Goal: Task Accomplishment & Management: Use online tool/utility

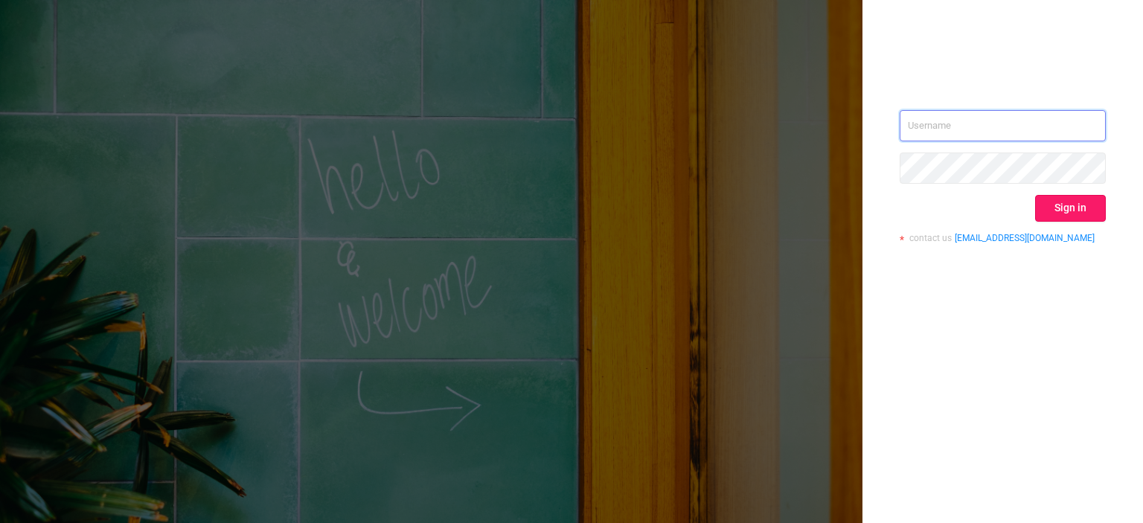
type input "[EMAIL_ADDRESS][DOMAIN_NAME]"
click at [1042, 210] on button "Sign in" at bounding box center [1070, 208] width 71 height 27
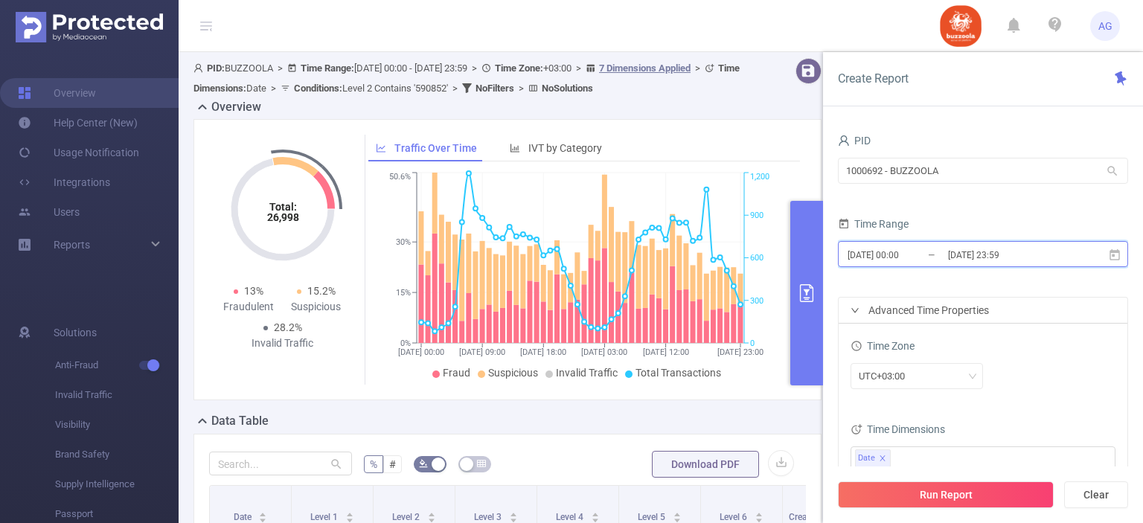
click at [877, 243] on span "[DATE] 00:00 _ [DATE] 23:59" at bounding box center [983, 254] width 290 height 26
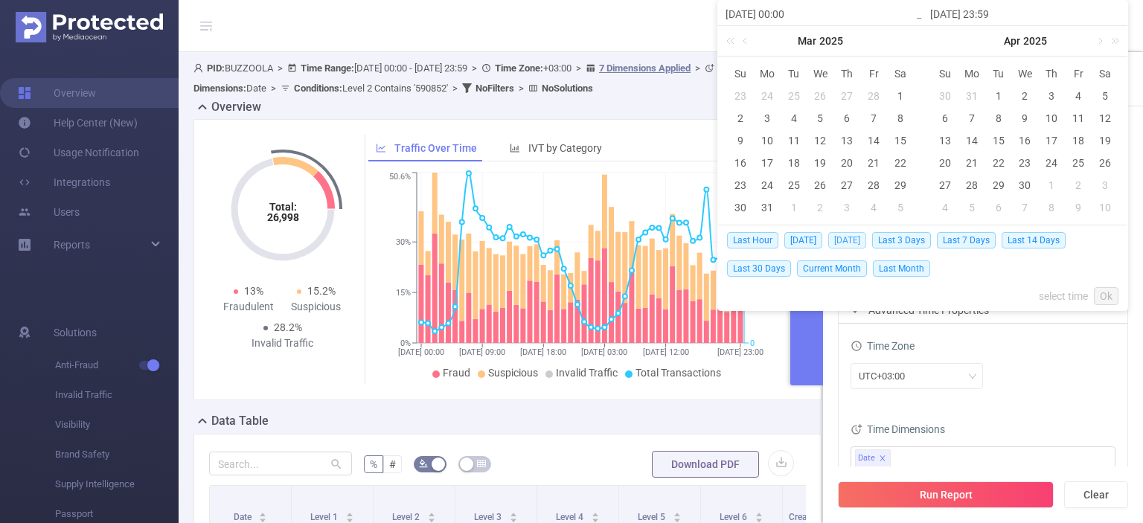
click at [848, 237] on span "[DATE]" at bounding box center [847, 240] width 38 height 16
type input "[DATE] 00:00"
type input "[DATE] 23:59"
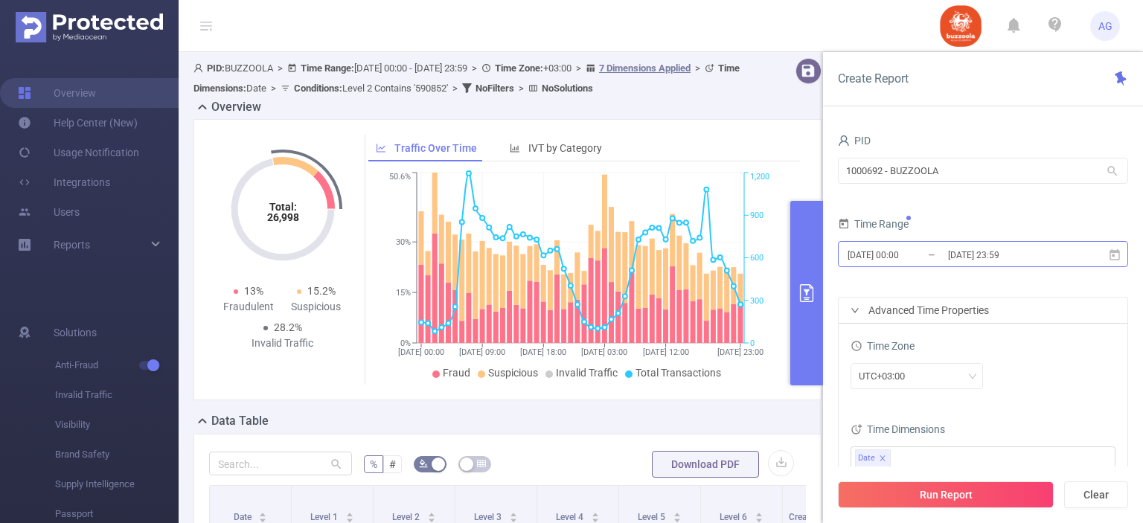
click at [889, 257] on input "[DATE] 00:00" at bounding box center [906, 255] width 121 height 20
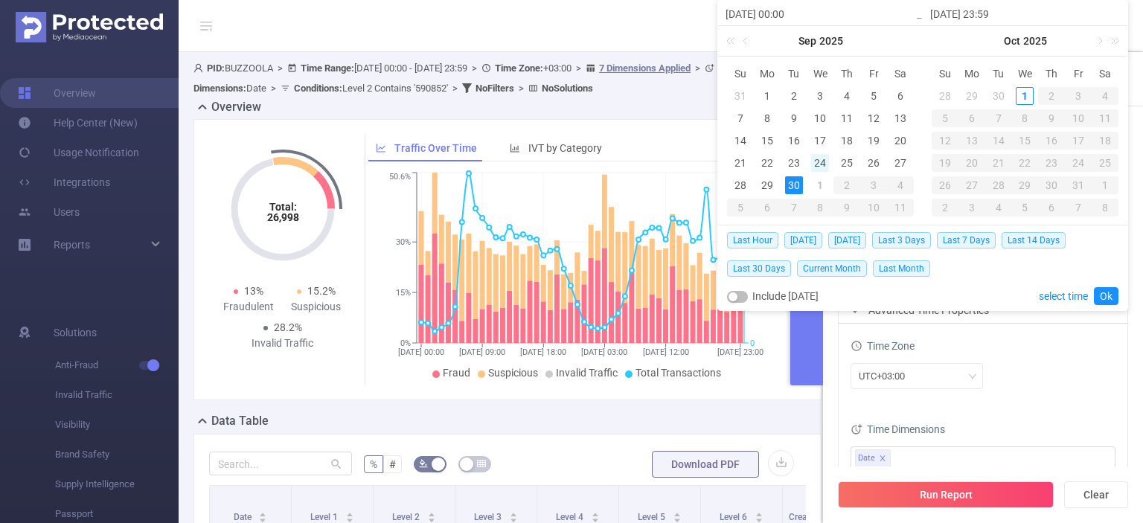
click at [817, 160] on div "24" at bounding box center [820, 163] width 18 height 18
click at [787, 188] on div "30" at bounding box center [794, 185] width 18 height 18
type input "[DATE] 00:00"
click at [1104, 295] on link "Ok" at bounding box center [1106, 296] width 25 height 18
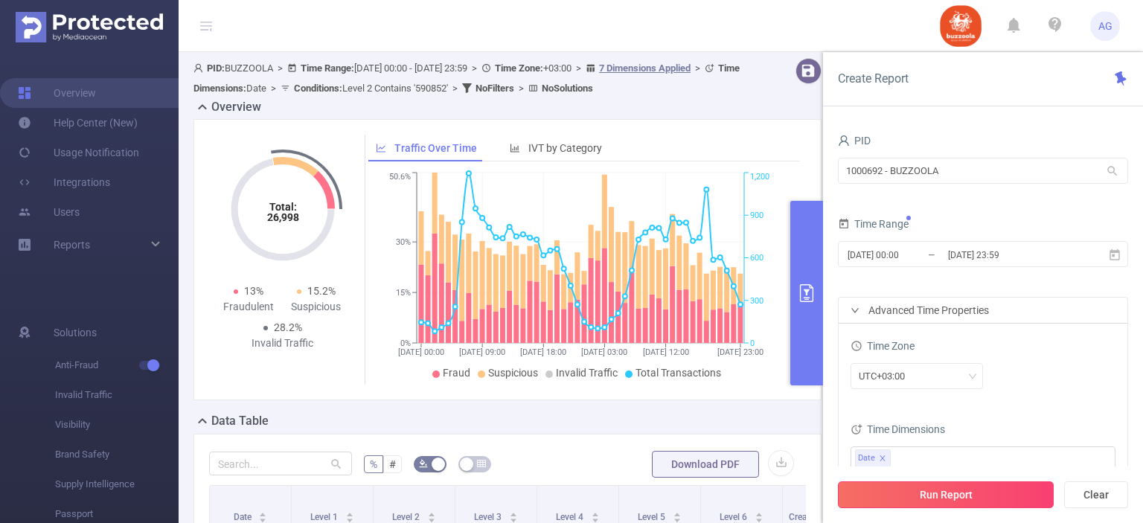
click at [953, 495] on button "Run Report" at bounding box center [946, 494] width 216 height 27
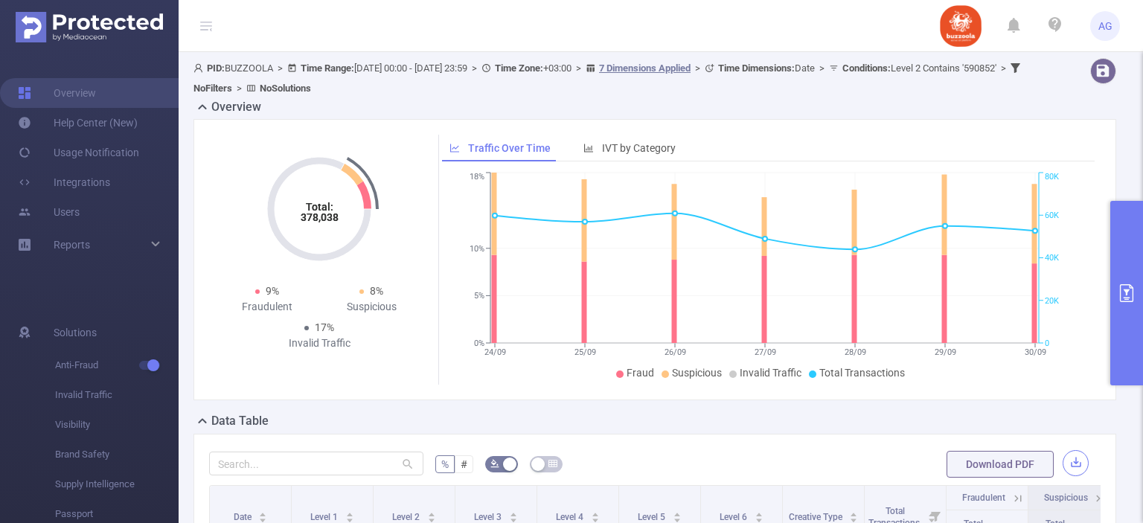
click at [1065, 469] on button "button" at bounding box center [1076, 463] width 26 height 26
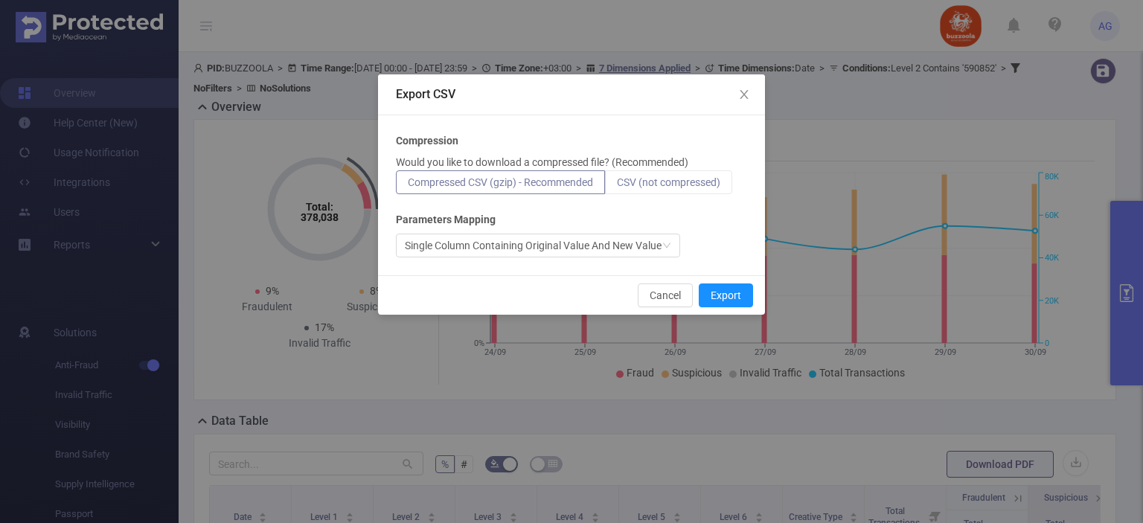
click at [708, 182] on span "CSV (not compressed)" at bounding box center [668, 182] width 103 height 12
click at [617, 186] on input "CSV (not compressed)" at bounding box center [617, 186] width 0 height 0
click at [732, 296] on button "Export" at bounding box center [726, 296] width 54 height 24
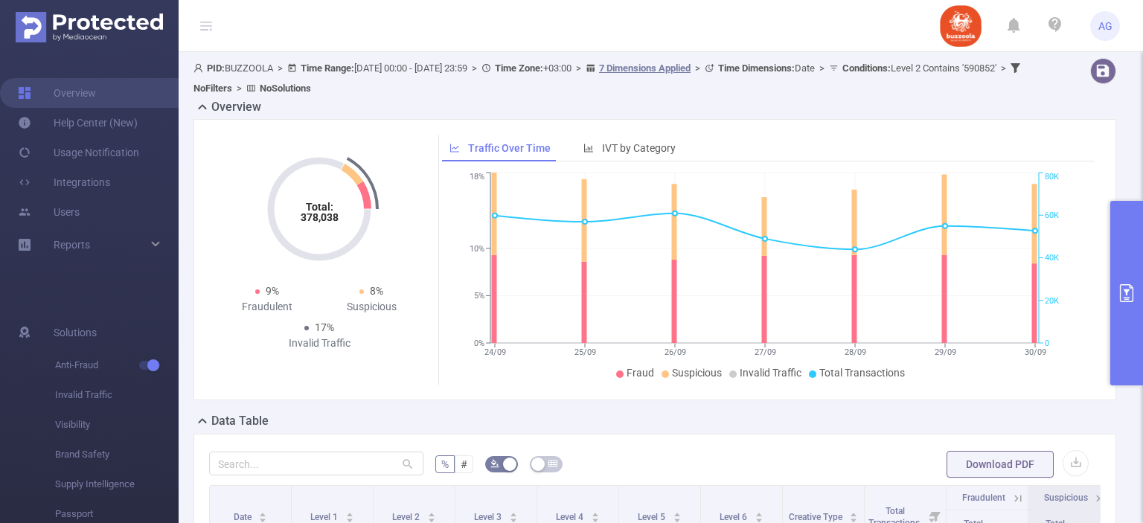
click at [1121, 359] on button "primary" at bounding box center [1126, 293] width 33 height 185
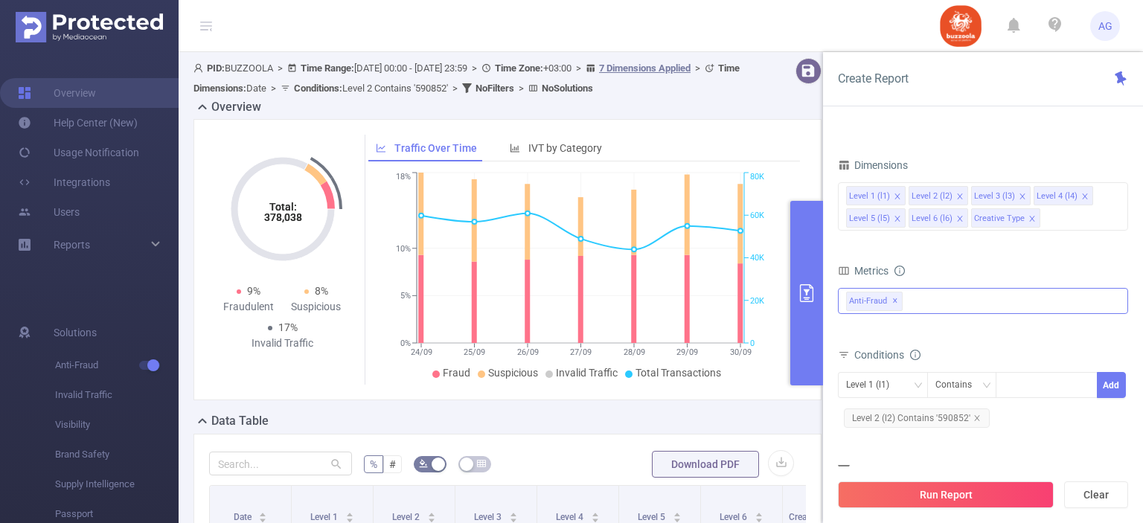
click at [894, 300] on span "Anti-Fraud ✕" at bounding box center [874, 301] width 57 height 19
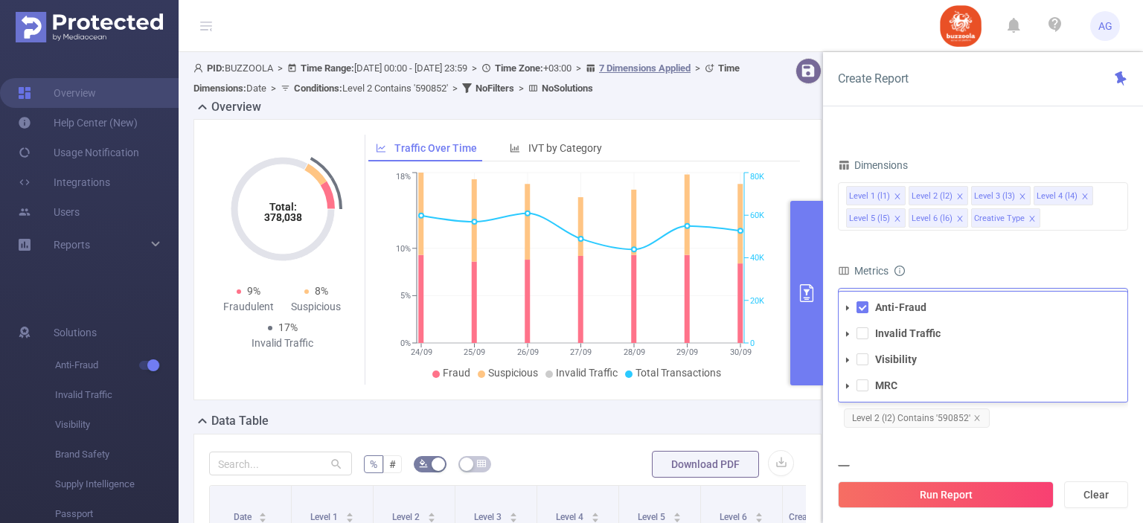
click at [894, 301] on strong "Anti-Fraud" at bounding box center [900, 307] width 51 height 12
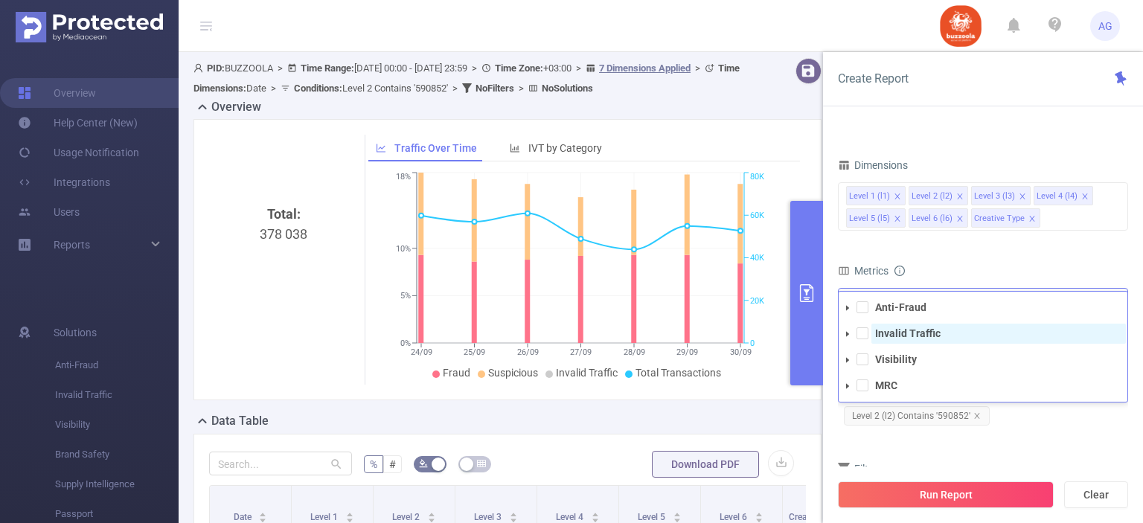
click at [881, 333] on strong "Invalid Traffic" at bounding box center [907, 333] width 65 height 12
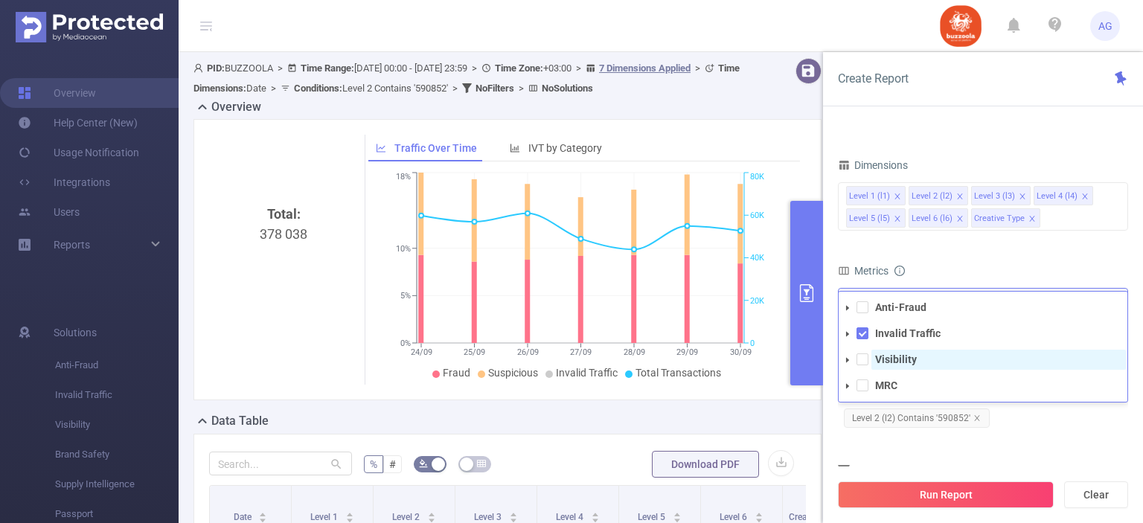
click at [879, 360] on strong "Visibility" at bounding box center [896, 359] width 42 height 12
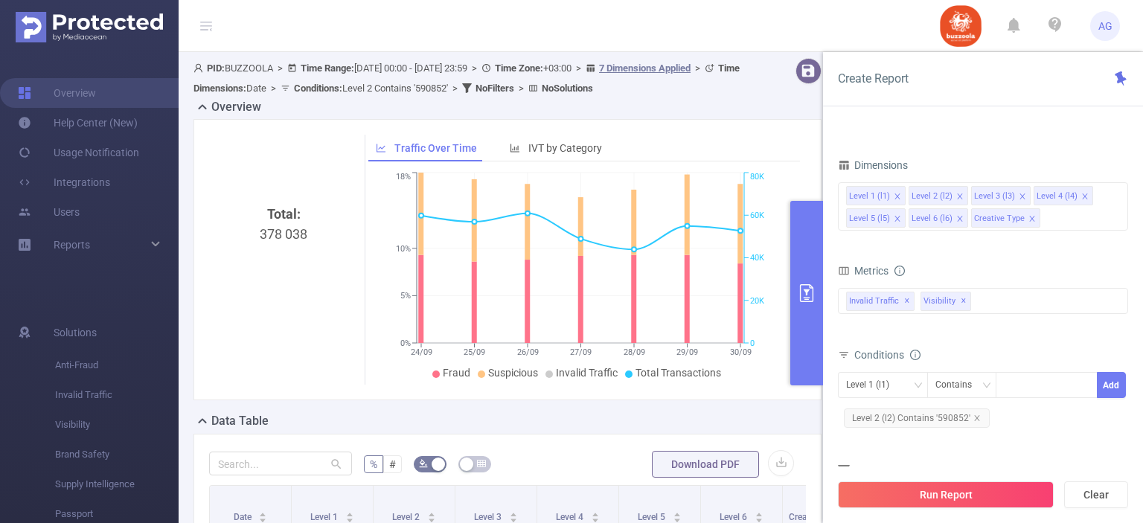
drag, startPoint x: 1030, startPoint y: 426, endPoint x: 1022, endPoint y: 425, distance: 7.5
click at [1029, 426] on div "Level 1 (l1) Contains Add Level 2 (l2) Contains '590852'" at bounding box center [983, 401] width 290 height 59
click at [940, 419] on span "Level 2 (l2) Contains '590852'" at bounding box center [917, 418] width 146 height 19
drag, startPoint x: 1050, startPoint y: 381, endPoint x: 1045, endPoint y: 388, distance: 8.5
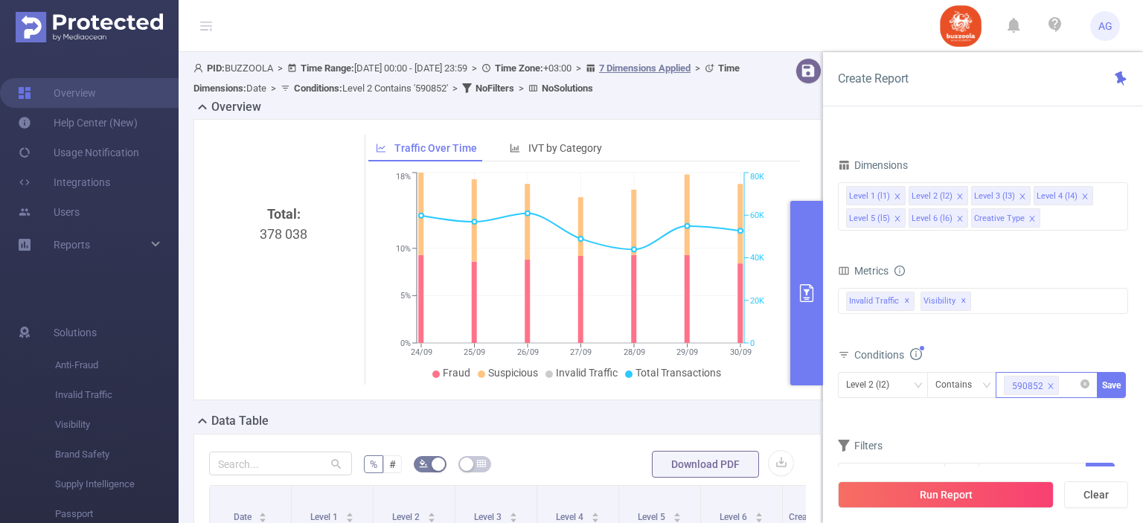
click at [1047, 384] on icon "icon: close" at bounding box center [1050, 385] width 7 height 7
click at [1042, 383] on div at bounding box center [1047, 385] width 86 height 25
paste input "583576"
type input "583576"
click at [1023, 412] on li "583576" at bounding box center [1047, 414] width 102 height 24
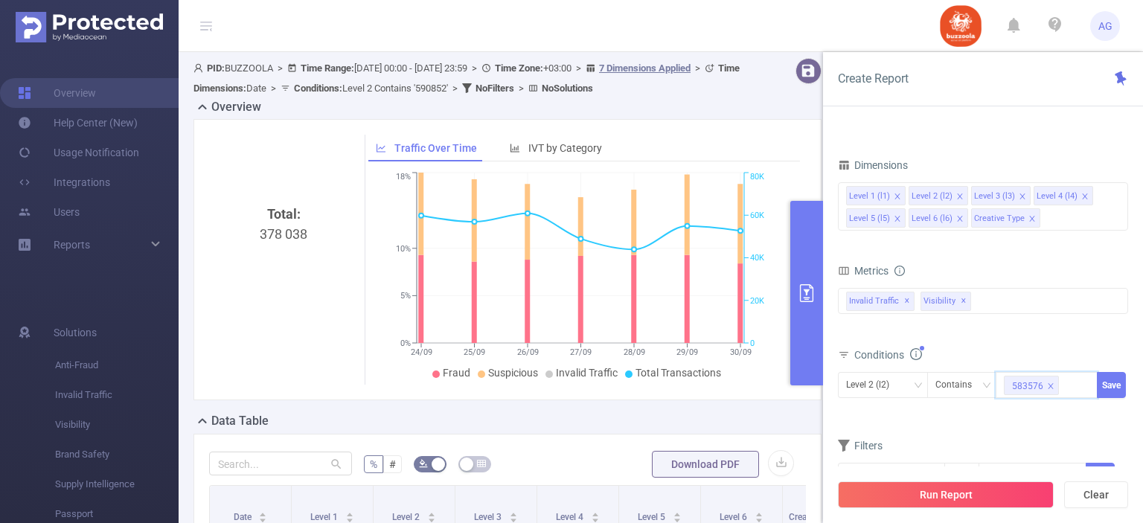
paste input "585798"
type input "585798"
click at [1026, 437] on li "585798" at bounding box center [1047, 436] width 102 height 24
paste input "587998"
type input "587998"
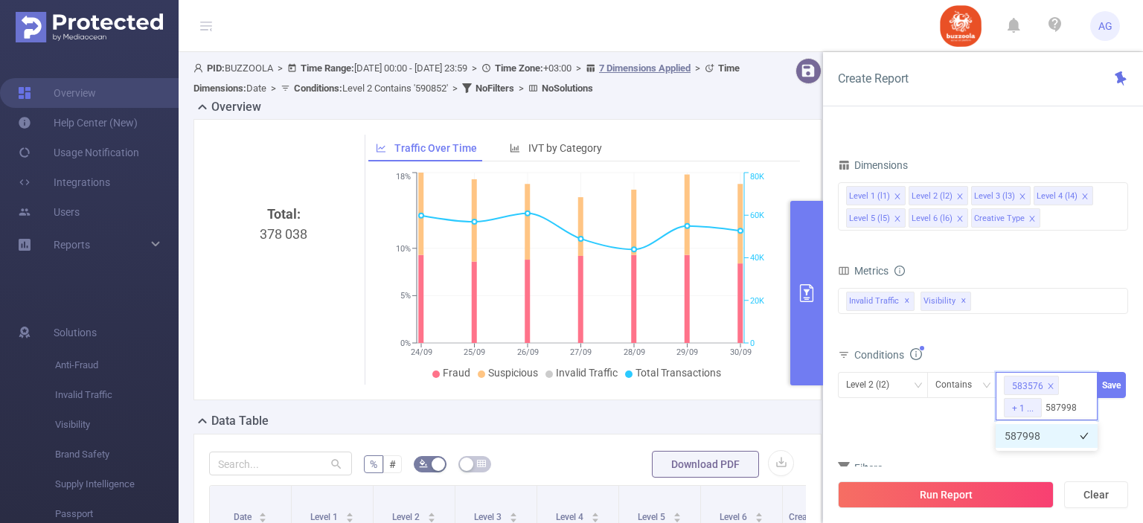
click at [1042, 435] on li "587998" at bounding box center [1047, 436] width 102 height 24
click at [1116, 393] on button "Save" at bounding box center [1111, 385] width 29 height 26
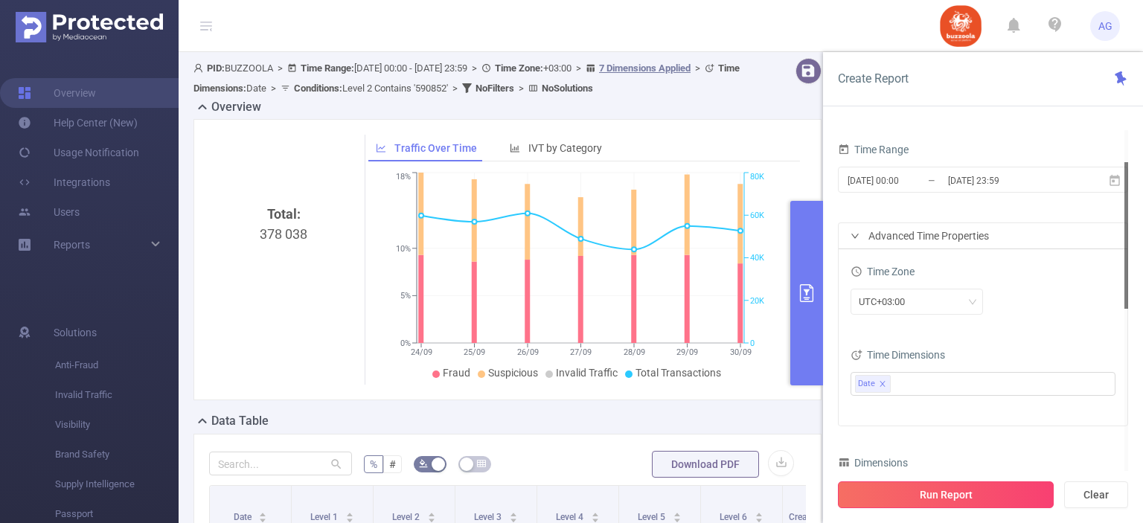
click at [946, 493] on button "Run Report" at bounding box center [946, 494] width 216 height 27
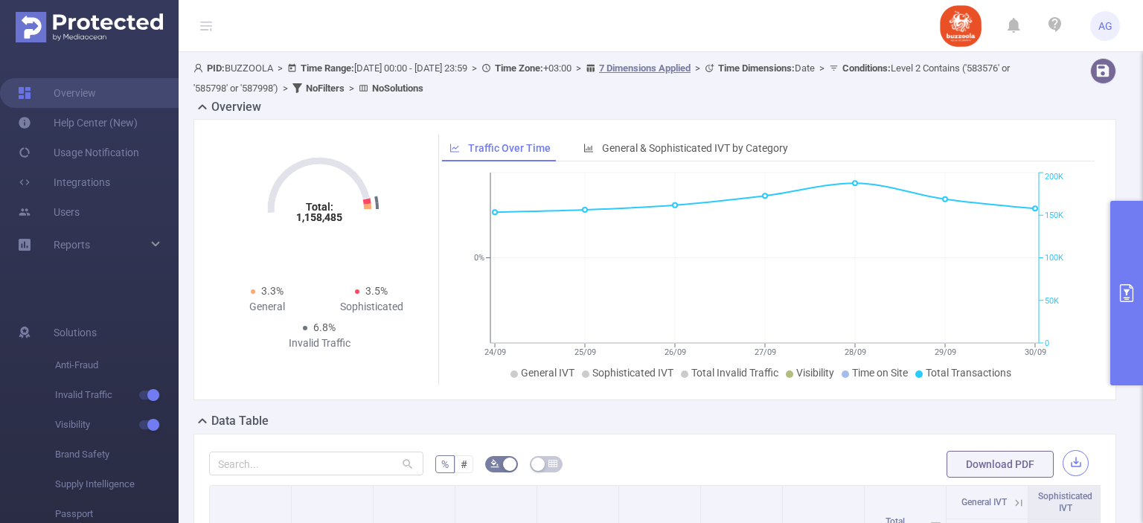
click at [1063, 464] on button "button" at bounding box center [1076, 463] width 26 height 26
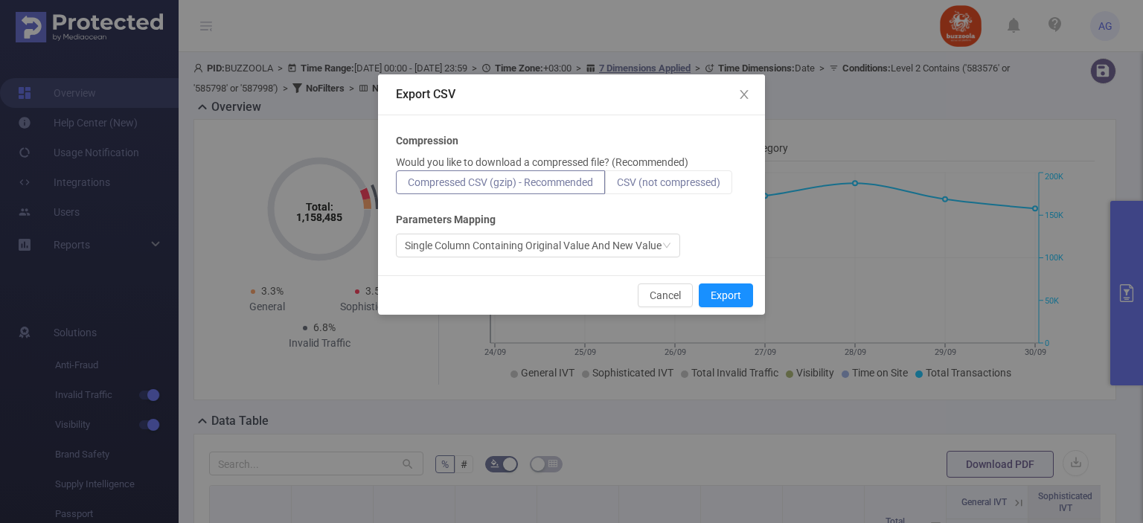
click at [668, 184] on span "CSV (not compressed)" at bounding box center [668, 182] width 103 height 12
click at [617, 186] on input "CSV (not compressed)" at bounding box center [617, 186] width 0 height 0
click at [720, 294] on button "Export" at bounding box center [726, 296] width 54 height 24
